Goal: Information Seeking & Learning: Learn about a topic

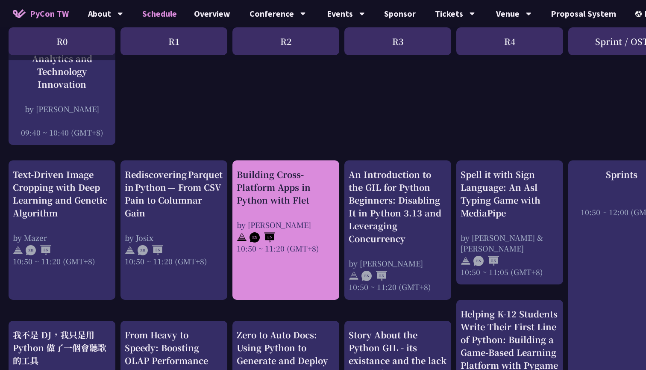
scroll to position [259, 0]
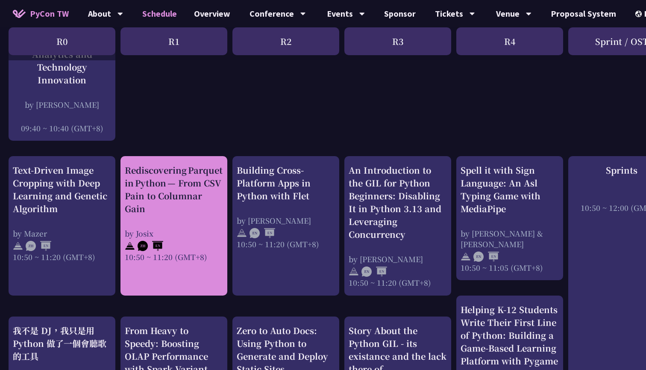
click at [156, 217] on div "Rediscovering Parquet in Python — From CSV Pain to Columnar Gain by Josix 10:50…" at bounding box center [174, 213] width 98 height 98
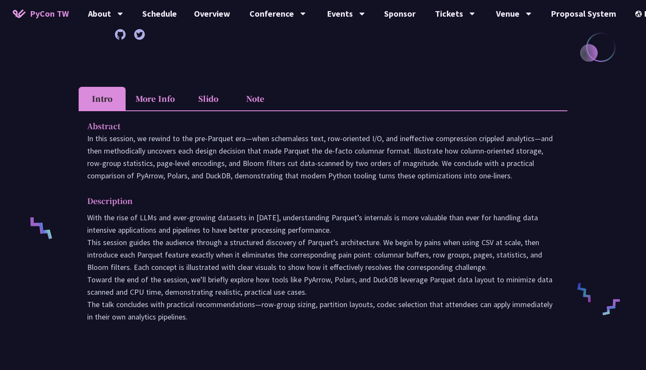
scroll to position [170, 0]
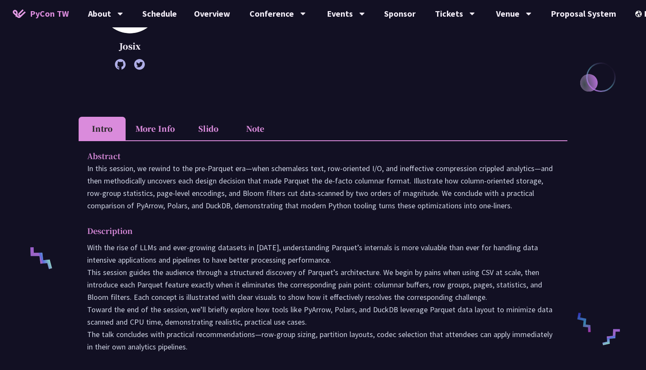
click at [144, 124] on li "More Info" at bounding box center [155, 129] width 59 height 24
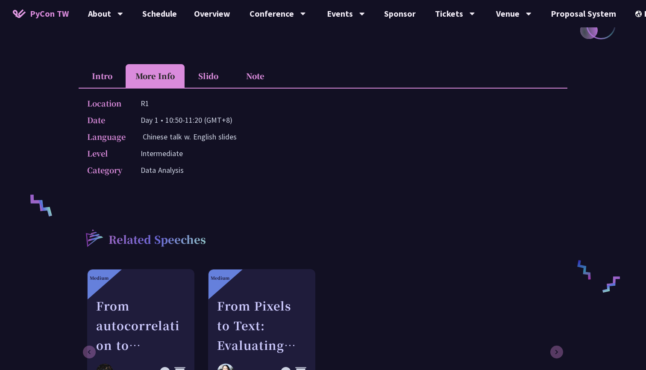
scroll to position [223, 0]
click at [218, 69] on li "Slido" at bounding box center [208, 76] width 47 height 24
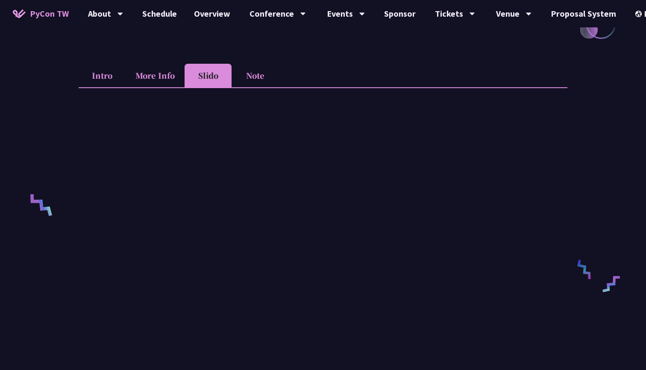
click at [243, 68] on li "Note" at bounding box center [255, 76] width 47 height 24
click at [77, 83] on div "Rediscovering Parquet in Python — From CSV Pain to Columnar Gain Josix engineer…" at bounding box center [323, 265] width 646 height 976
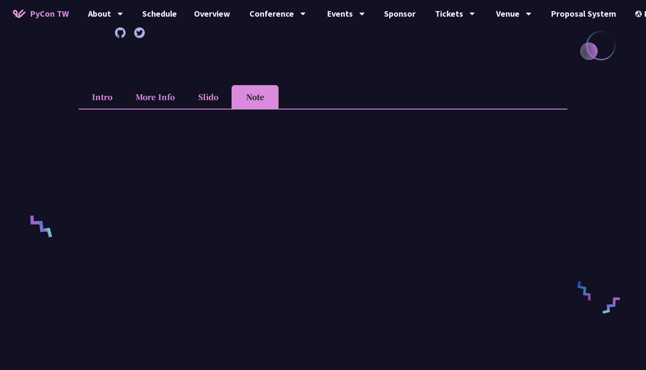
scroll to position [191, 0]
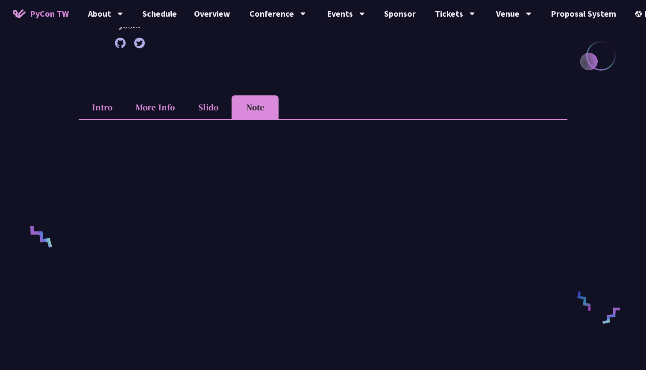
click at [215, 105] on li "Slido" at bounding box center [208, 107] width 47 height 24
click at [147, 105] on li "More Info" at bounding box center [155, 107] width 59 height 24
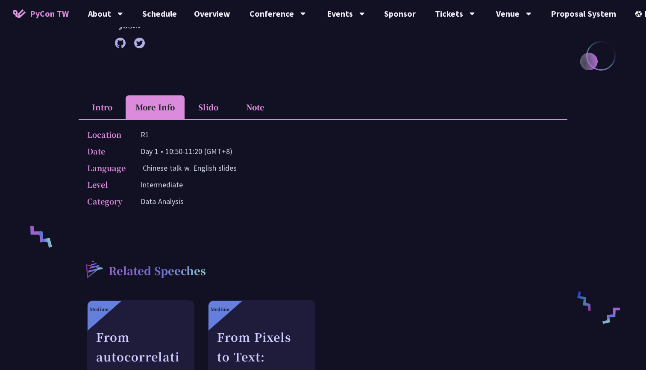
click at [99, 103] on li "Intro" at bounding box center [102, 107] width 47 height 24
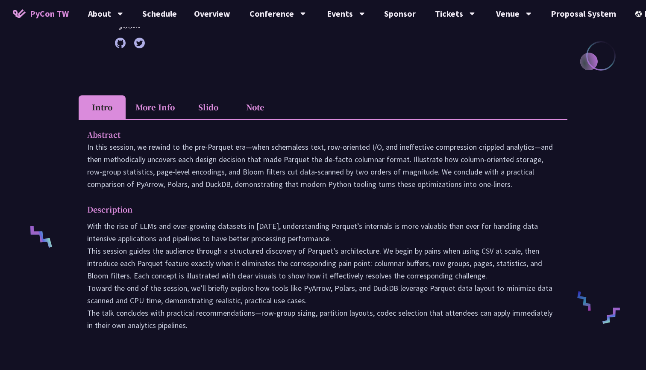
click at [154, 103] on li "More Info" at bounding box center [155, 107] width 59 height 24
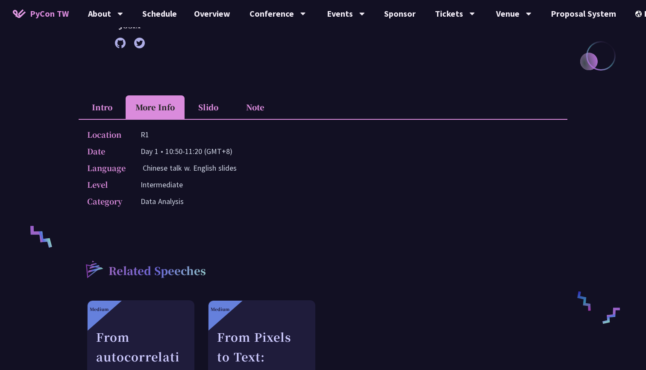
click at [166, 200] on p "Data Analysis" at bounding box center [162, 201] width 43 height 12
click at [166, 154] on p "Day 1 • 10:50-11:20 (GMT+8)" at bounding box center [187, 151] width 92 height 12
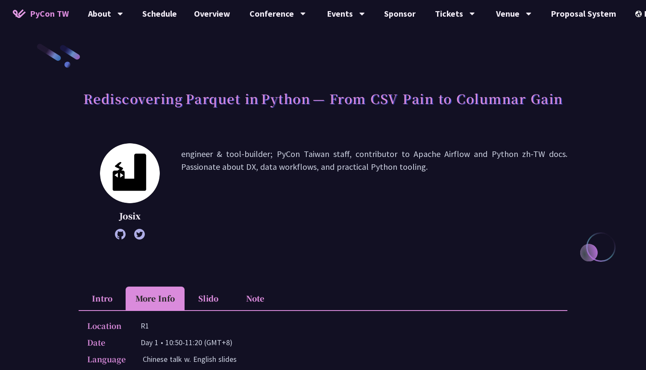
scroll to position [0, 0]
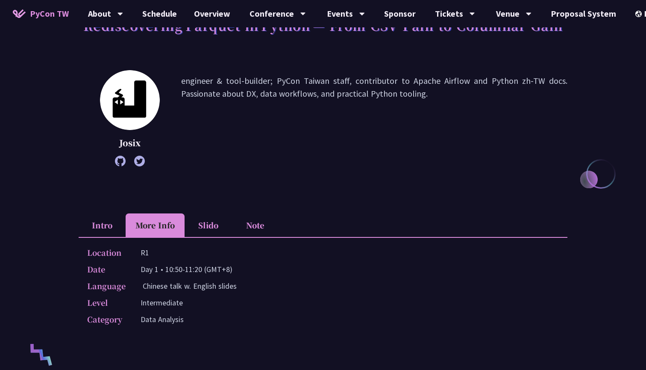
click at [109, 221] on li "Intro" at bounding box center [102, 225] width 47 height 24
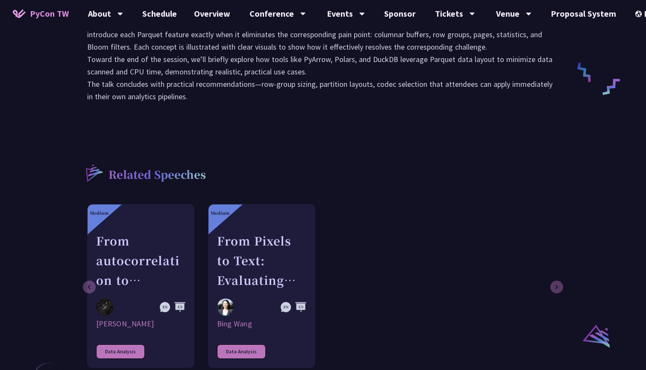
scroll to position [383, 0]
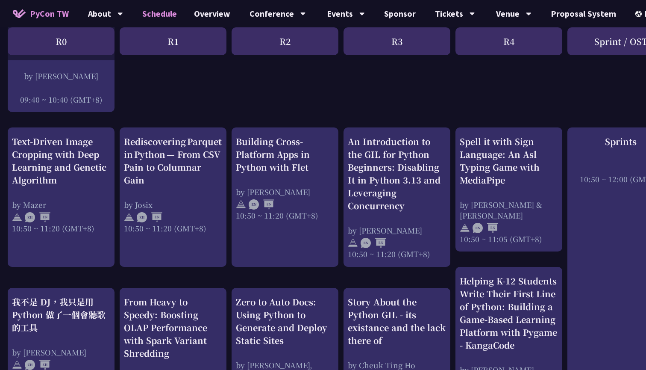
scroll to position [310, 1]
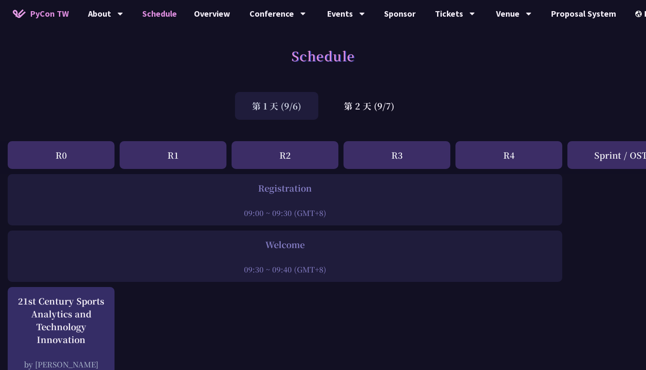
scroll to position [0, 1]
click at [37, 12] on span "PyCon TW" at bounding box center [49, 13] width 39 height 13
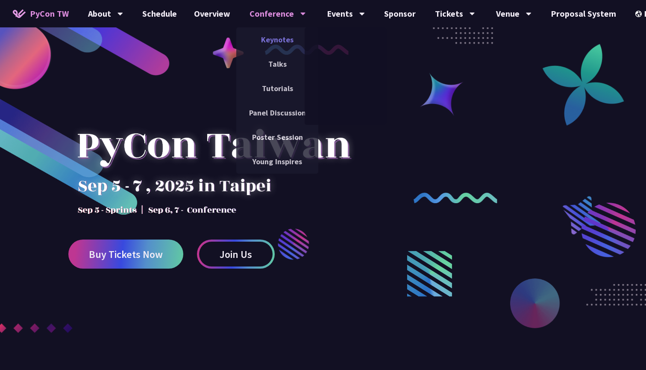
click at [282, 38] on link "Keynotes" at bounding box center [277, 39] width 82 height 20
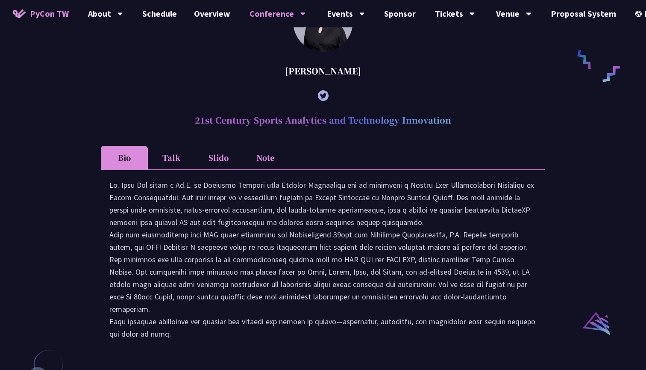
scroll to position [672, 0]
click at [146, 249] on div at bounding box center [322, 300] width 427 height 244
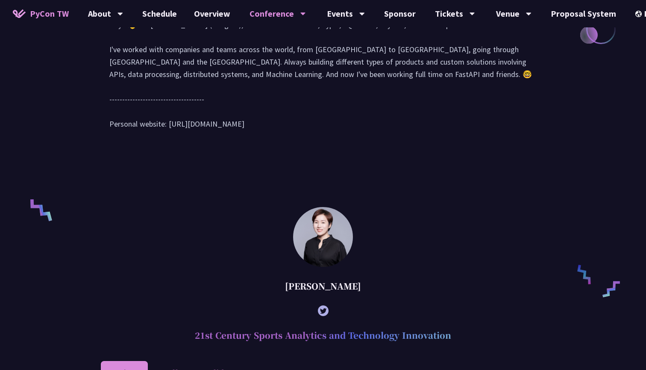
scroll to position [456, 0]
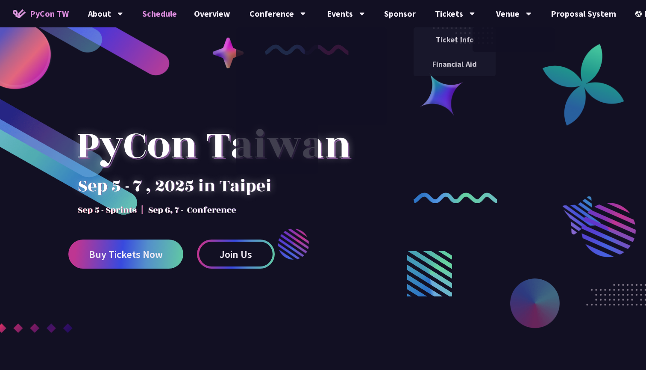
click at [161, 10] on link "Schedule" at bounding box center [160, 13] width 52 height 27
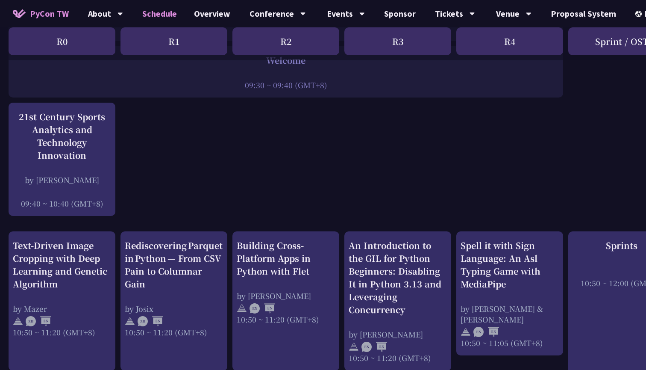
scroll to position [198, 0]
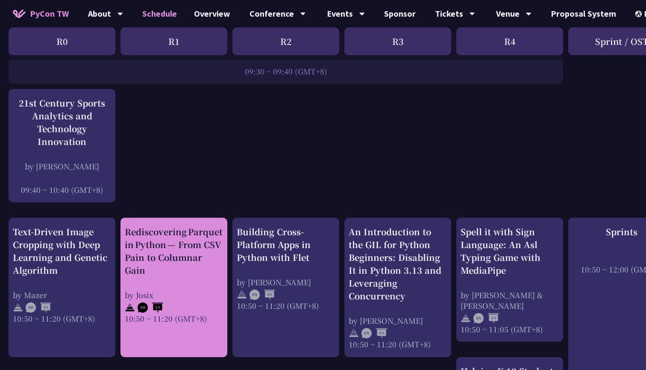
click at [179, 239] on div "Rediscovering Parquet in Python — From CSV Pain to Columnar Gain" at bounding box center [174, 250] width 98 height 51
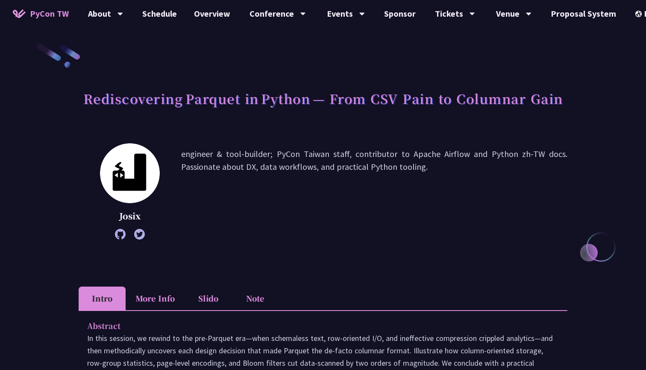
click at [121, 230] on icon at bounding box center [120, 234] width 11 height 11
click at [144, 235] on icon at bounding box center [139, 234] width 11 height 11
click at [118, 231] on icon at bounding box center [120, 234] width 11 height 11
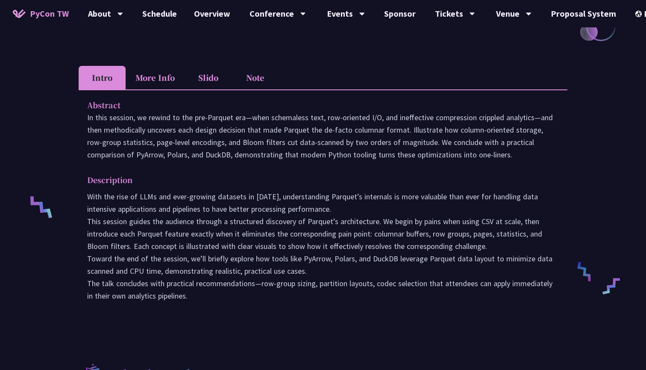
scroll to position [203, 0]
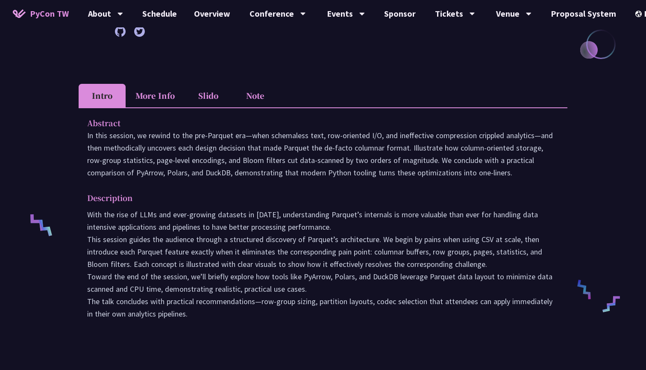
click at [253, 93] on li "Note" at bounding box center [255, 96] width 47 height 24
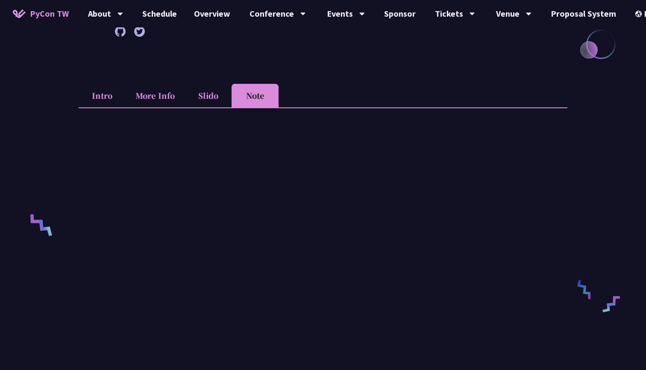
click at [205, 99] on li "Slido" at bounding box center [208, 96] width 47 height 24
click at [159, 99] on li "More Info" at bounding box center [155, 96] width 59 height 24
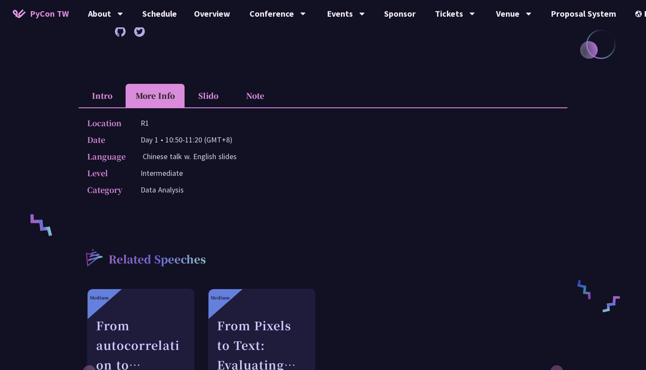
drag, startPoint x: 132, startPoint y: 175, endPoint x: 206, endPoint y: 199, distance: 78.5
click at [206, 200] on div "Location R1 Date Day 1 • 10:50-11:20 (GMT+8) Language Chinese talk w. English s…" at bounding box center [323, 157] width 489 height 101
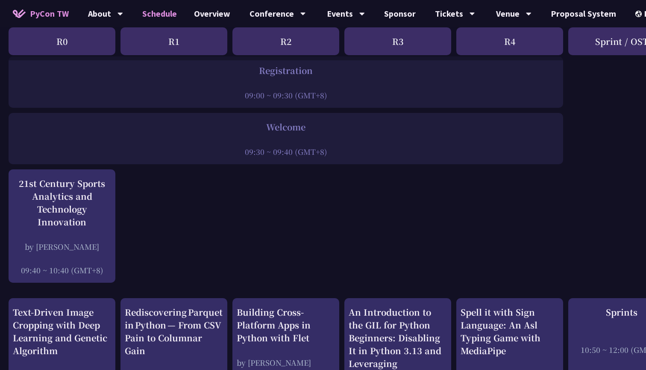
scroll to position [264, 0]
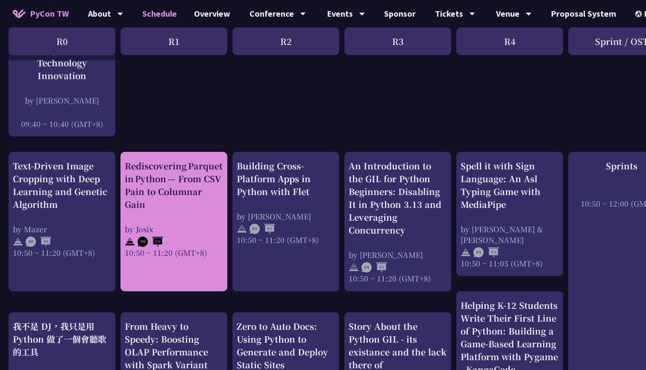
click at [177, 218] on div "Rediscovering Parquet in Python — From CSV Pain to Columnar Gain by Josix 10:50…" at bounding box center [174, 208] width 98 height 98
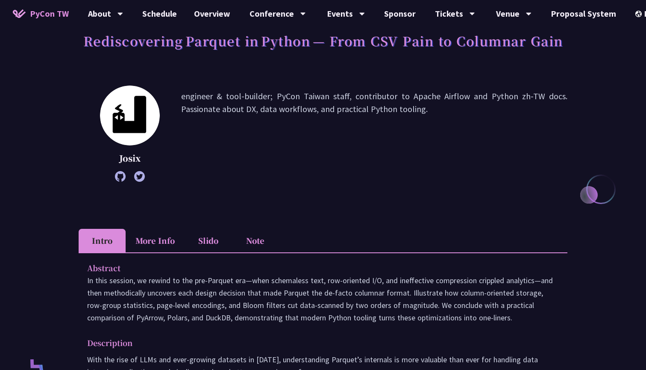
scroll to position [26, 0]
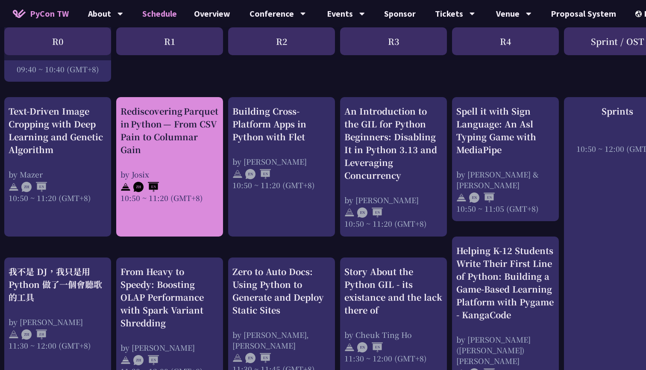
scroll to position [329, 4]
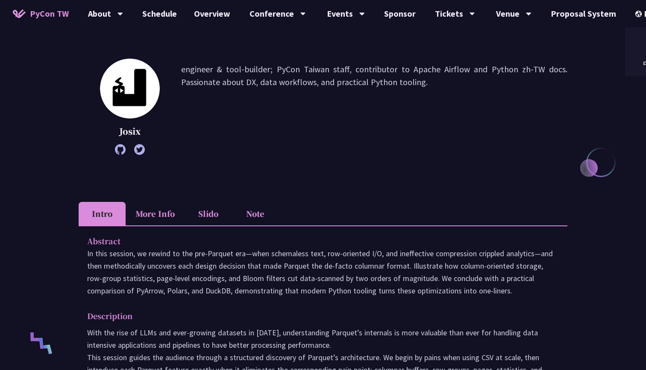
scroll to position [86, 0]
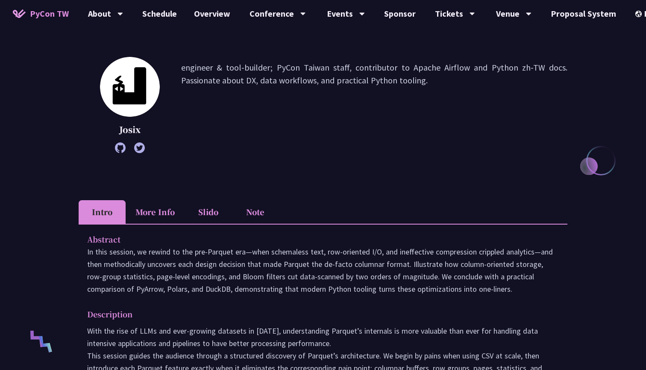
click at [210, 217] on li "Slido" at bounding box center [208, 212] width 47 height 24
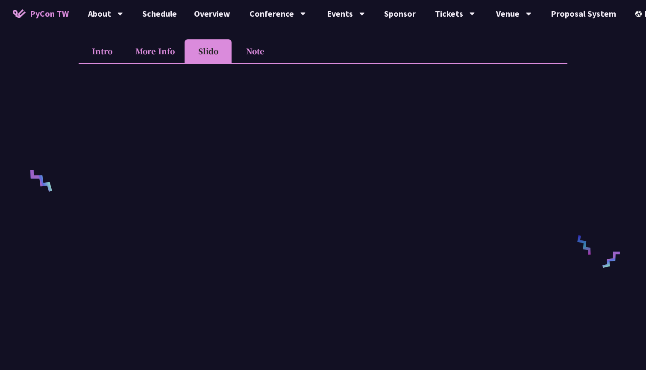
scroll to position [241, 0]
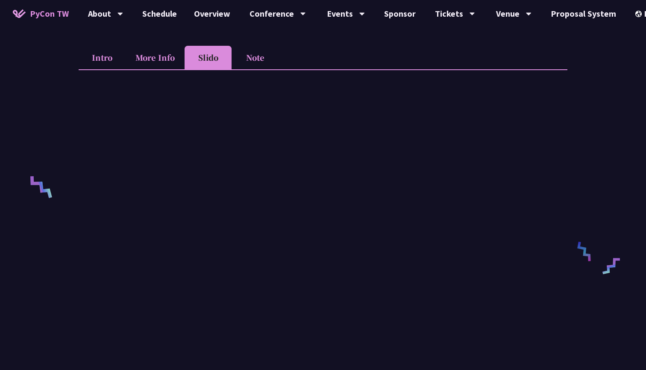
click at [250, 57] on li "Note" at bounding box center [255, 58] width 47 height 24
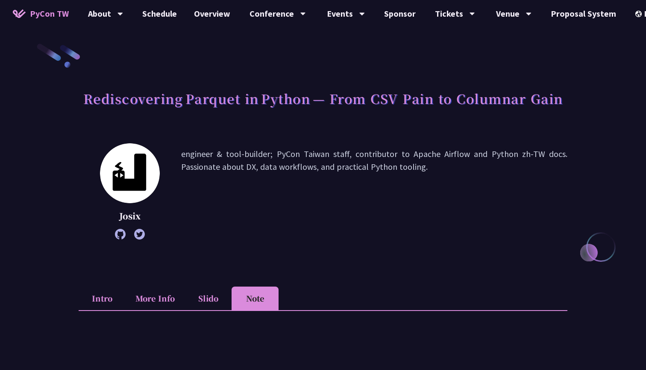
scroll to position [0, 0]
drag, startPoint x: 531, startPoint y: 185, endPoint x: 102, endPoint y: 307, distance: 445.6
click at [102, 307] on li "Intro" at bounding box center [102, 298] width 47 height 24
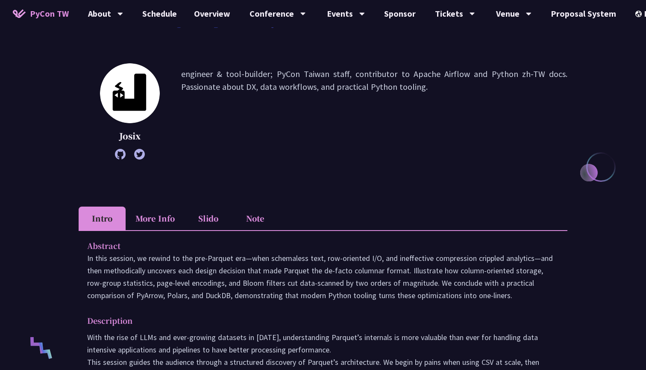
scroll to position [132, 0]
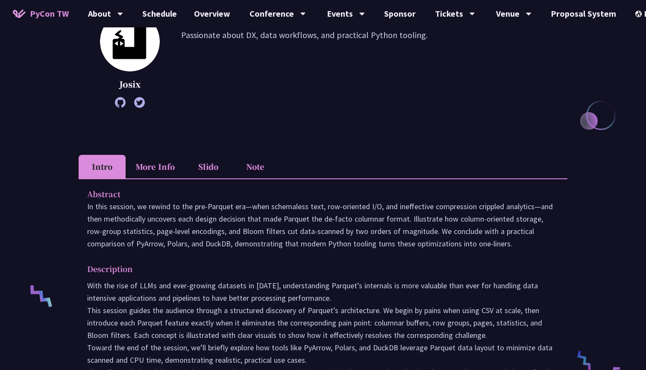
click at [251, 176] on li "Note" at bounding box center [255, 167] width 47 height 24
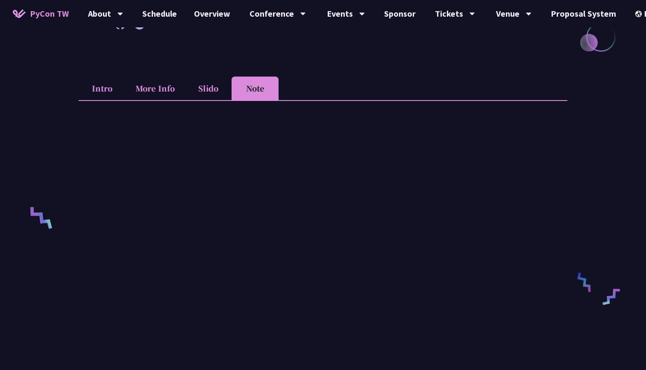
scroll to position [197, 0]
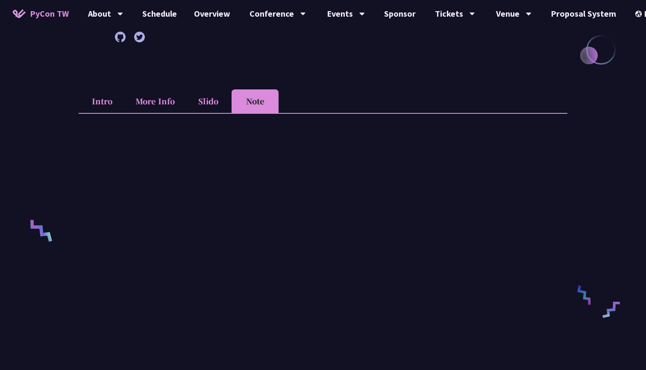
click at [247, 97] on li "Note" at bounding box center [255, 101] width 47 height 24
click at [214, 106] on li "Slido" at bounding box center [208, 101] width 47 height 24
click at [265, 104] on li "Note" at bounding box center [255, 101] width 47 height 24
click at [225, 111] on li "Slido" at bounding box center [208, 101] width 47 height 24
click at [251, 111] on li "Note" at bounding box center [255, 101] width 47 height 24
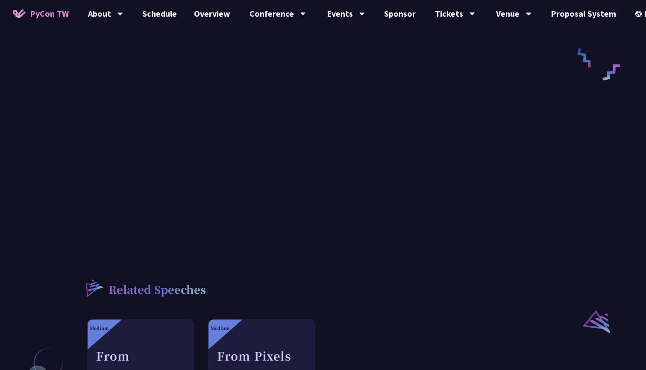
scroll to position [454, 0]
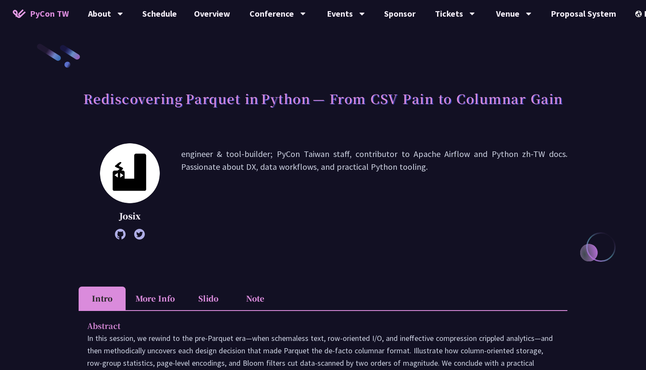
scroll to position [122, 0]
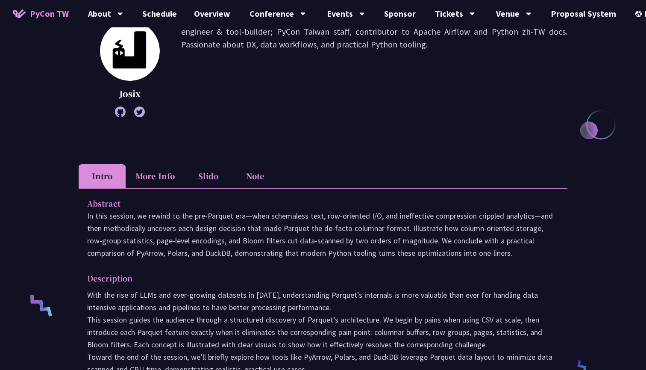
click at [249, 183] on li "Note" at bounding box center [255, 176] width 47 height 24
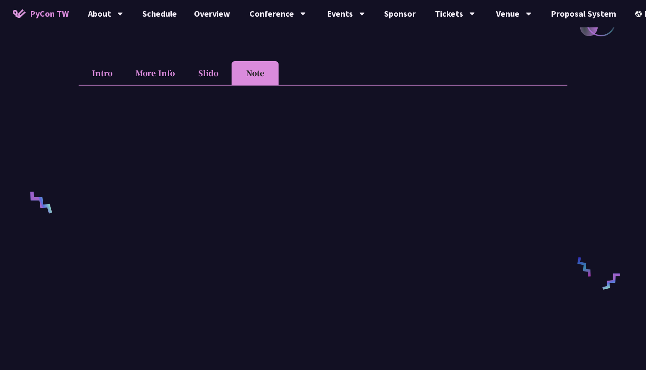
scroll to position [205, 0]
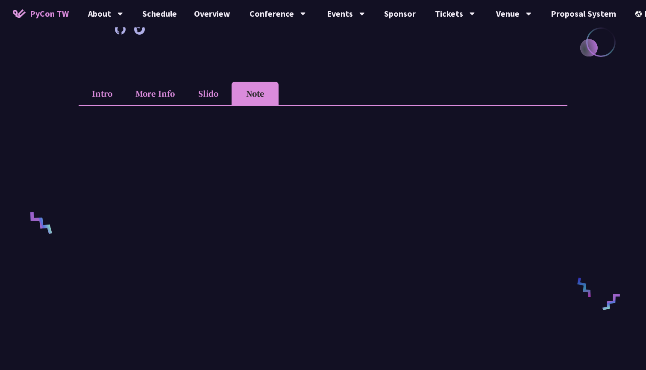
click at [172, 88] on li "More Info" at bounding box center [155, 94] width 59 height 24
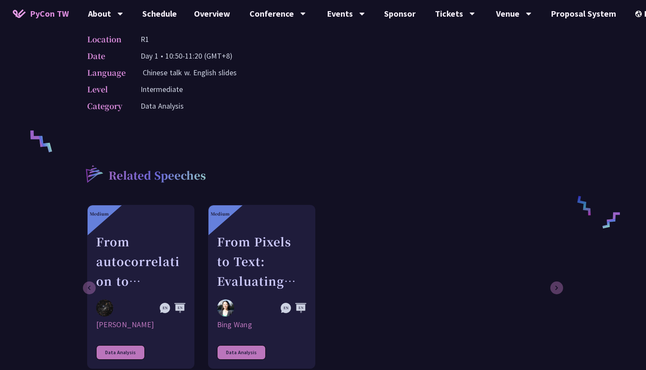
scroll to position [253, 0]
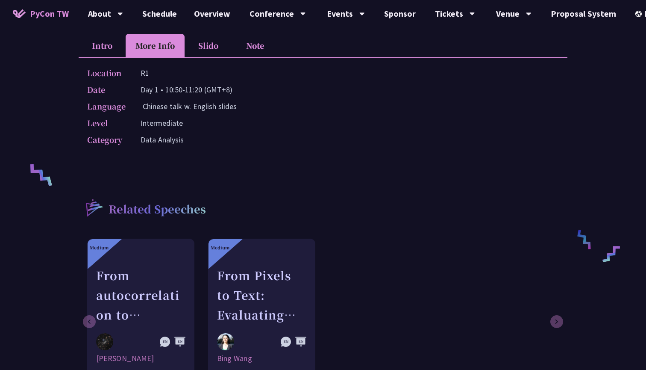
click at [113, 36] on li "Intro" at bounding box center [102, 46] width 47 height 24
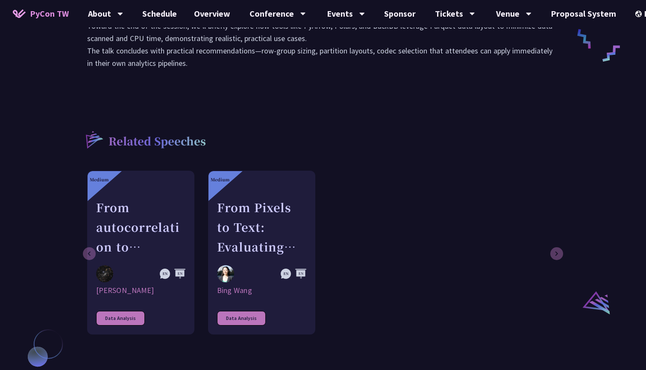
scroll to position [232, 0]
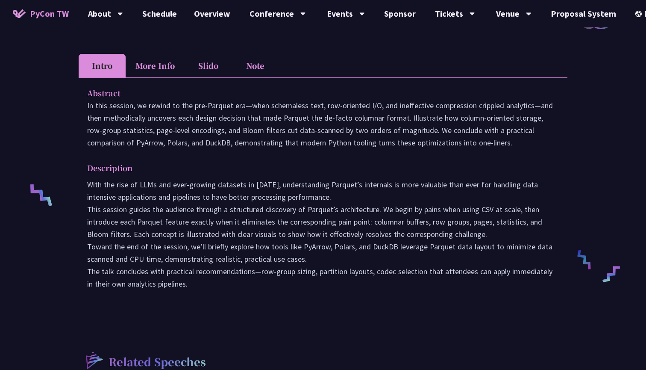
click at [249, 71] on li "Note" at bounding box center [255, 66] width 47 height 24
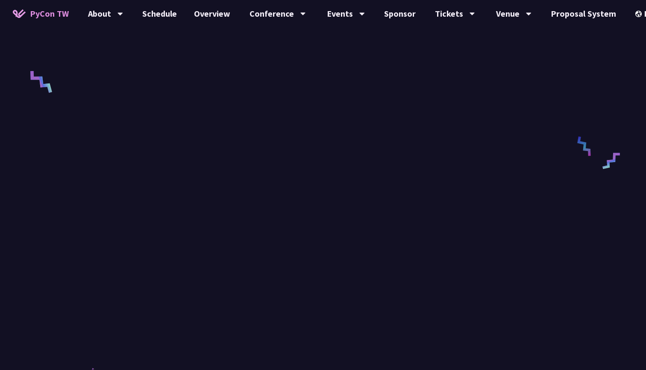
scroll to position [297, 0]
click at [568, 94] on div "Rediscovering Parquet in Python — From CSV Pain to Columnar Gain Josix engineer…" at bounding box center [323, 191] width 646 height 976
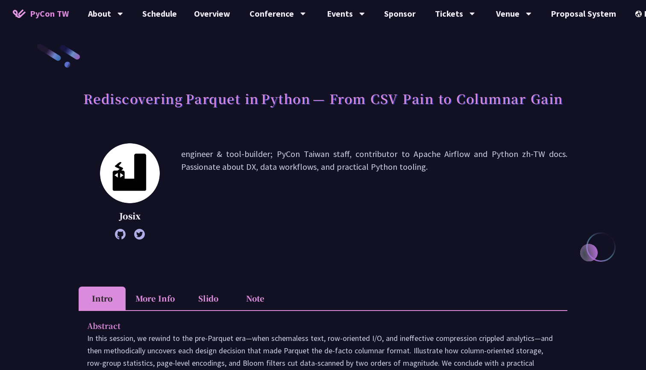
click at [267, 294] on li "Note" at bounding box center [255, 298] width 47 height 24
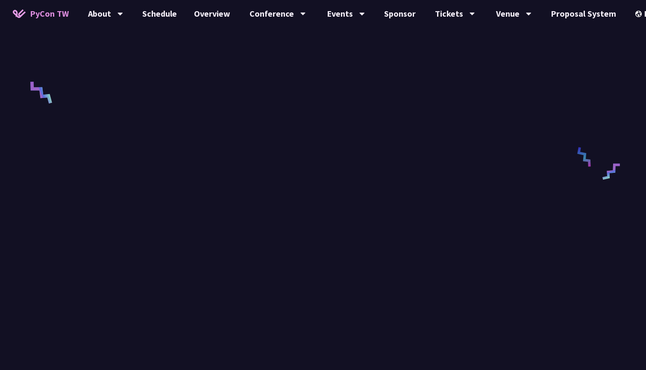
scroll to position [302, 0]
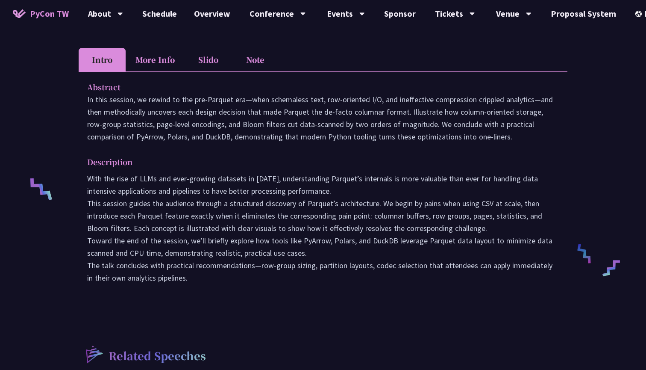
scroll to position [228, 0]
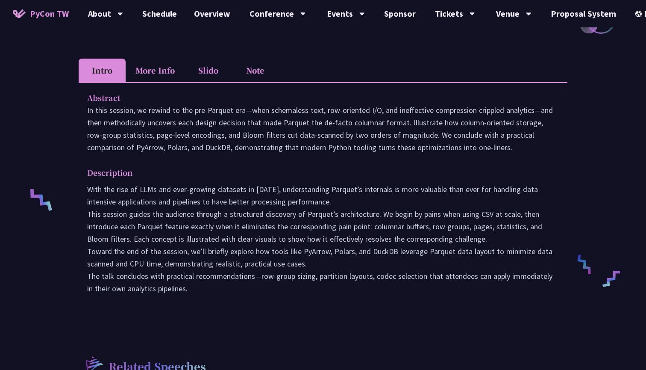
click at [257, 83] on div "Abstract In this session, we rewind to the pre‑Parquet era—when schemaless text…" at bounding box center [323, 199] width 489 height 234
click at [257, 75] on li "Note" at bounding box center [255, 71] width 47 height 24
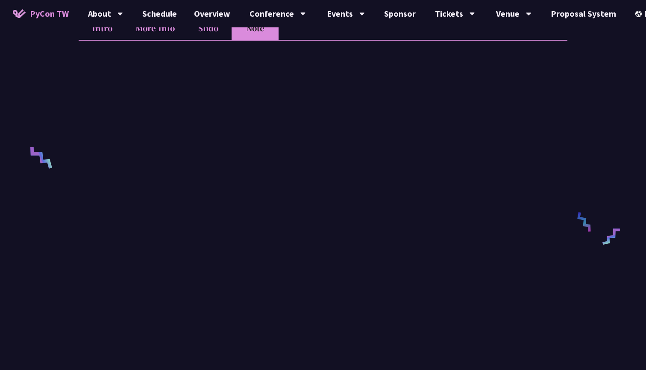
scroll to position [285, 0]
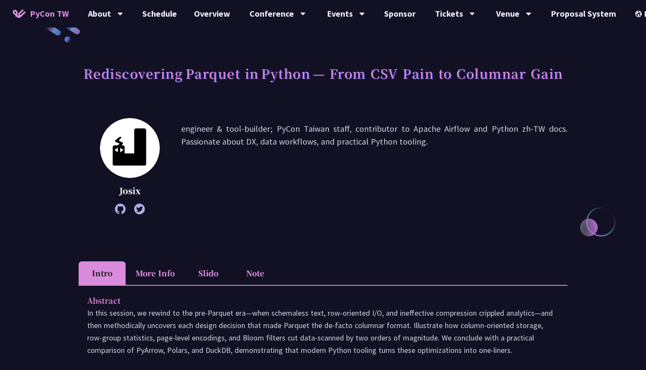
scroll to position [8, 0]
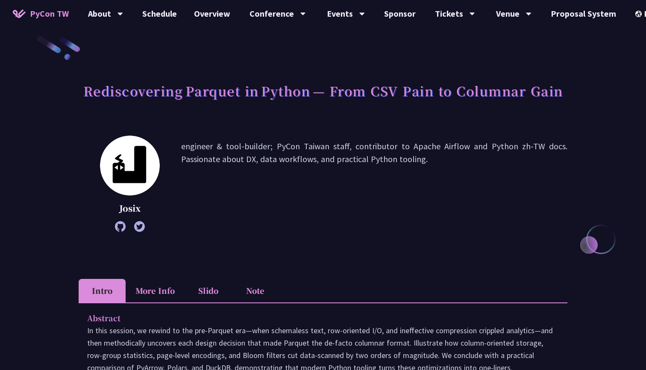
click at [258, 288] on li "Note" at bounding box center [255, 291] width 47 height 24
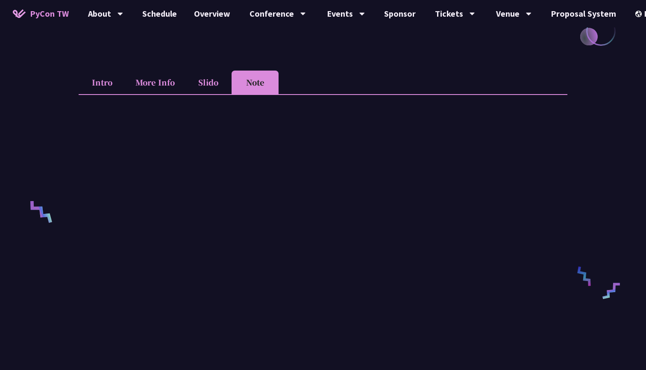
scroll to position [202, 0]
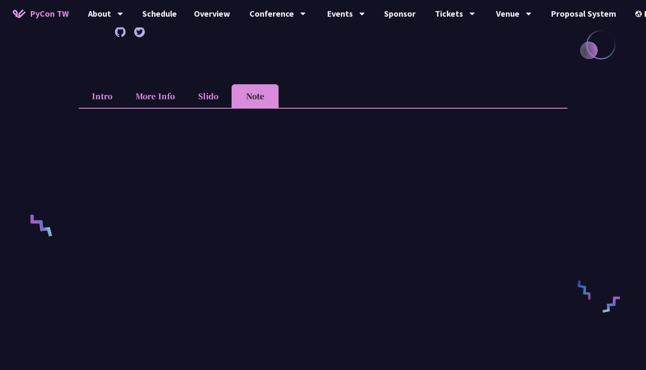
click at [211, 94] on li "Slido" at bounding box center [208, 96] width 47 height 24
click at [162, 98] on li "More Info" at bounding box center [155, 96] width 59 height 24
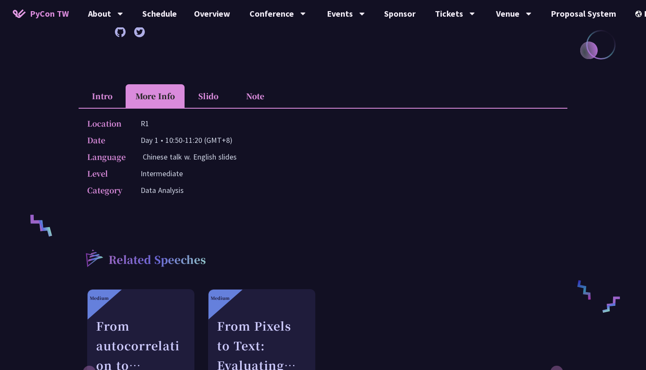
click at [110, 100] on li "Intro" at bounding box center [102, 96] width 47 height 24
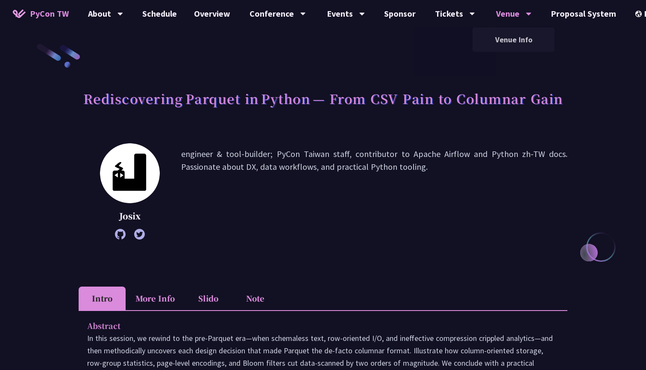
scroll to position [0, 0]
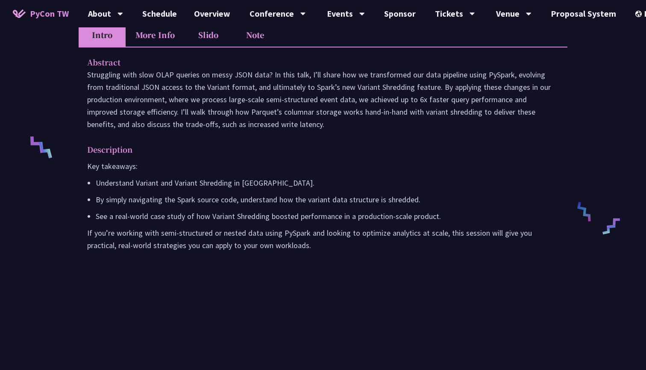
scroll to position [266, 0]
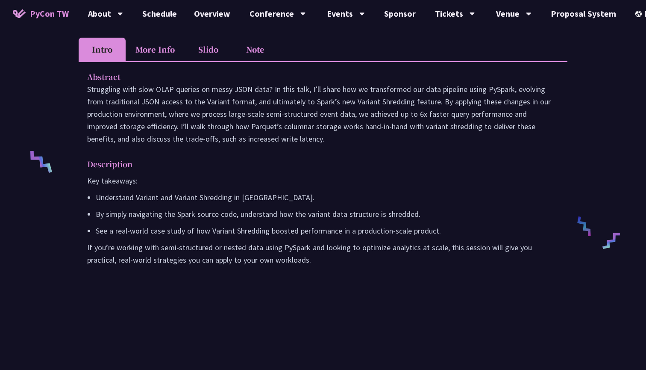
click at [159, 75] on div "Abstract Struggling with slow OLAP queries on messy JSON data? In this talk, I’…" at bounding box center [323, 174] width 489 height 226
click at [159, 61] on li "More Info" at bounding box center [155, 50] width 59 height 24
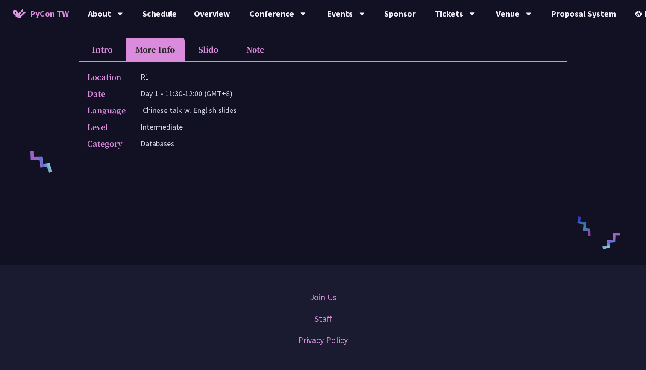
click at [198, 61] on li "Slido" at bounding box center [208, 50] width 47 height 24
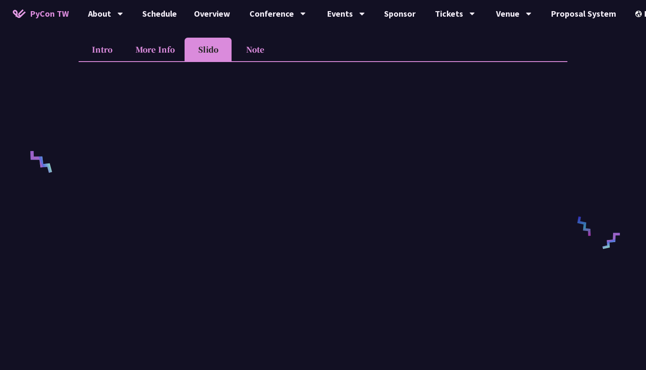
click at [258, 57] on li "Note" at bounding box center [255, 50] width 47 height 24
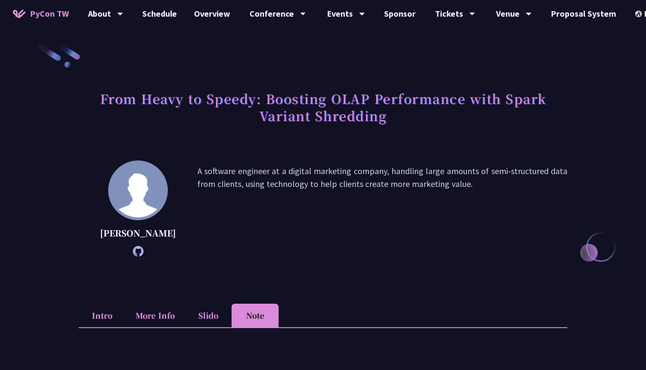
scroll to position [0, 0]
click at [636, 61] on div "中文" at bounding box center [650, 64] width 51 height 20
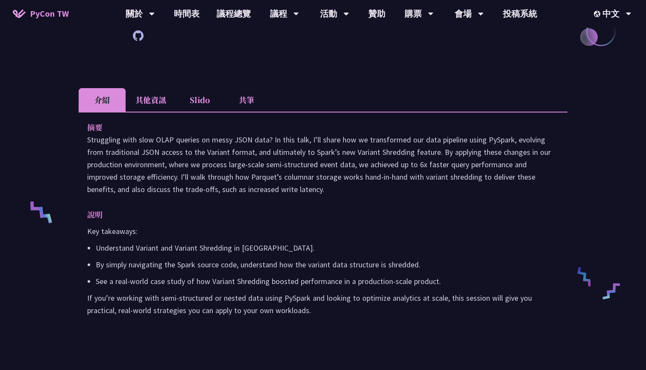
scroll to position [213, 0]
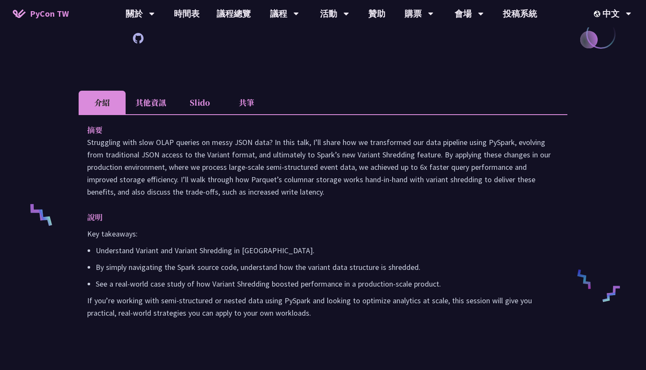
click at [143, 114] on li "其他資訊" at bounding box center [151, 103] width 50 height 24
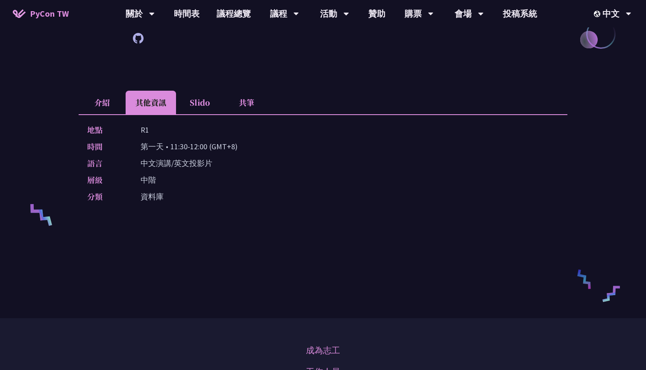
click at [197, 114] on li "Slido" at bounding box center [199, 103] width 47 height 24
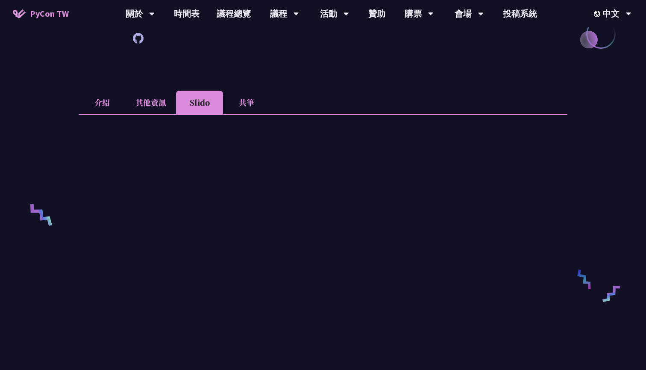
click at [253, 114] on li "共筆" at bounding box center [246, 103] width 47 height 24
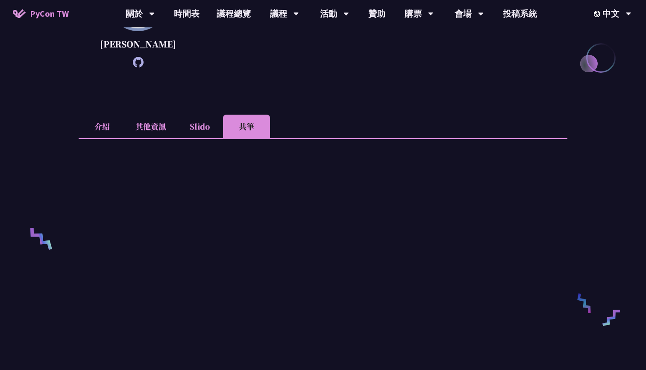
click at [133, 68] on icon at bounding box center [138, 62] width 11 height 11
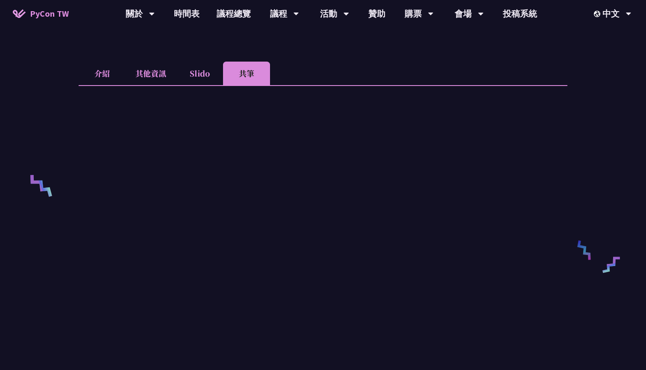
scroll to position [223, 0]
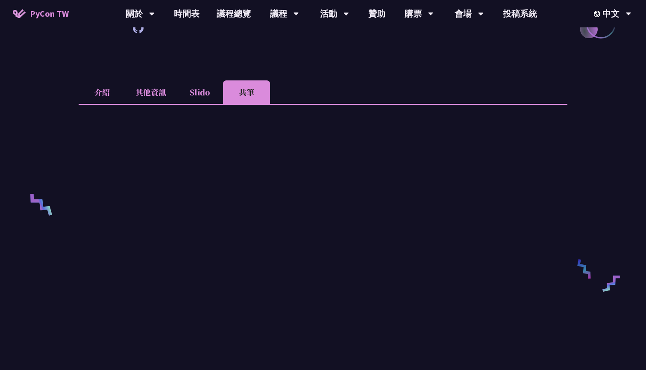
click at [98, 104] on li "介紹" at bounding box center [102, 92] width 47 height 24
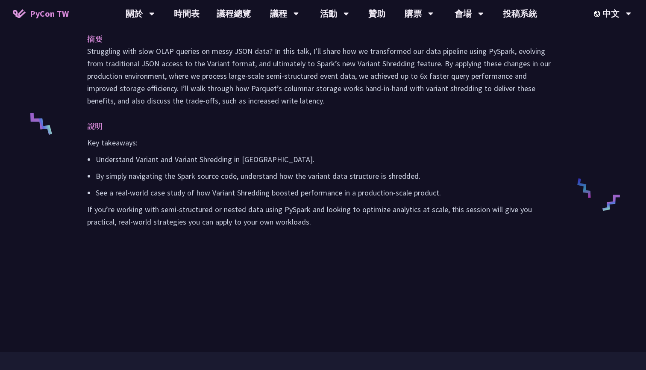
scroll to position [249, 0]
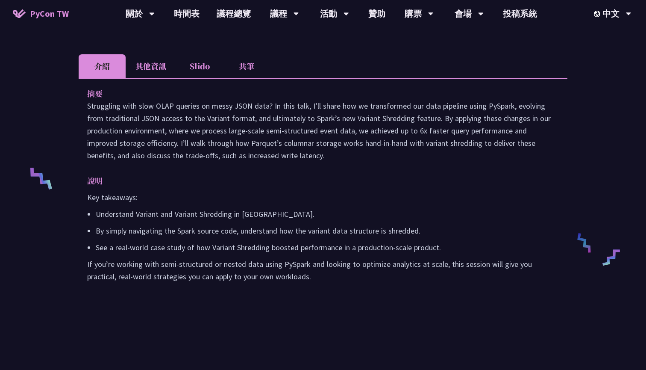
click at [250, 78] on li "共筆" at bounding box center [246, 66] width 47 height 24
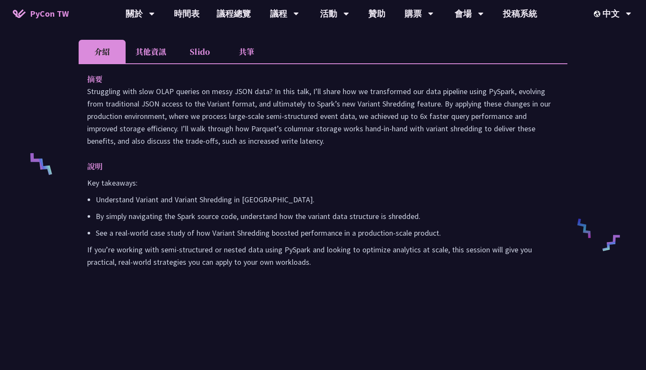
click at [239, 63] on li "共筆" at bounding box center [246, 52] width 47 height 24
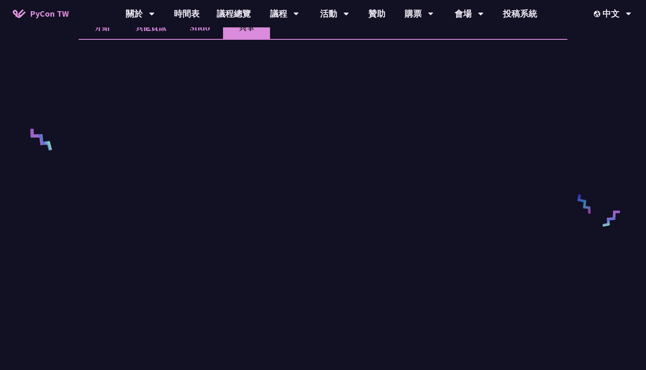
scroll to position [291, 0]
